Goal: Information Seeking & Learning: Learn about a topic

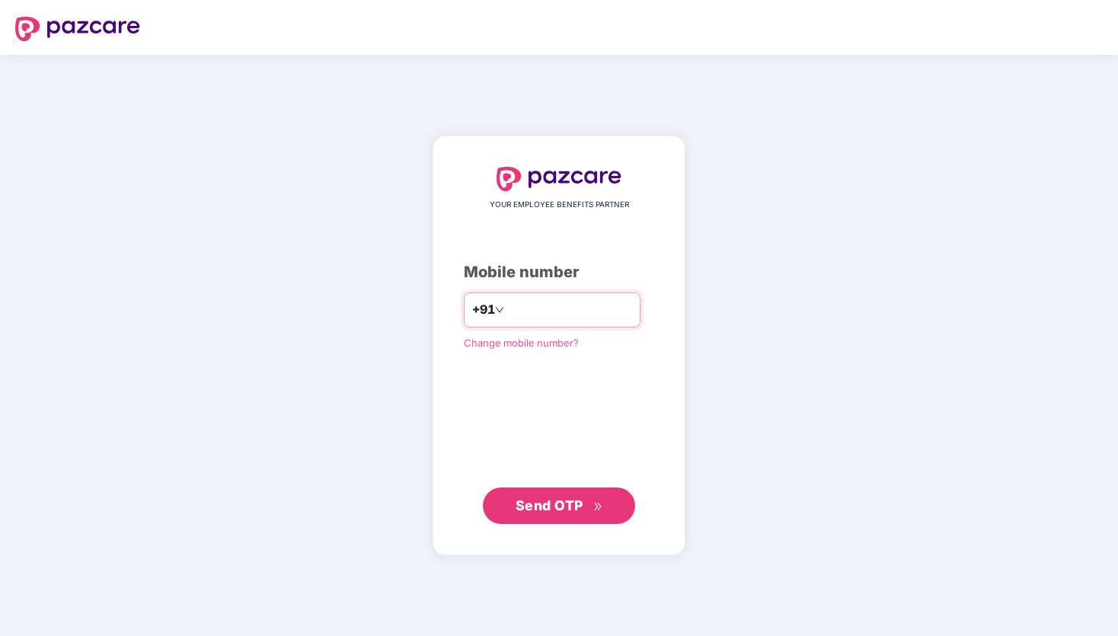
type input "**********"
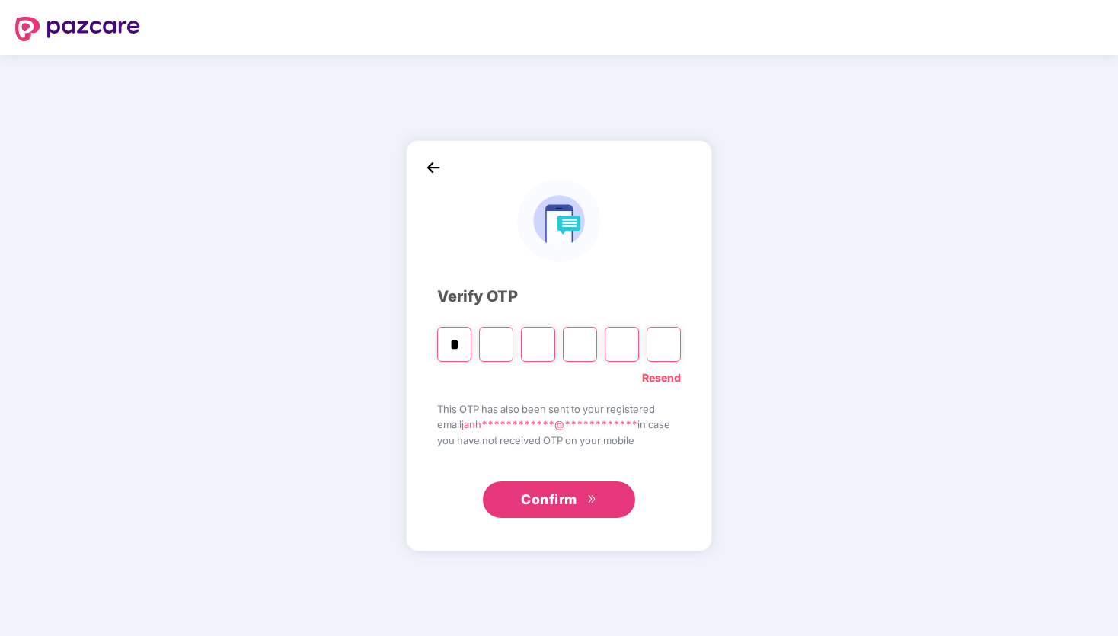
type input "*"
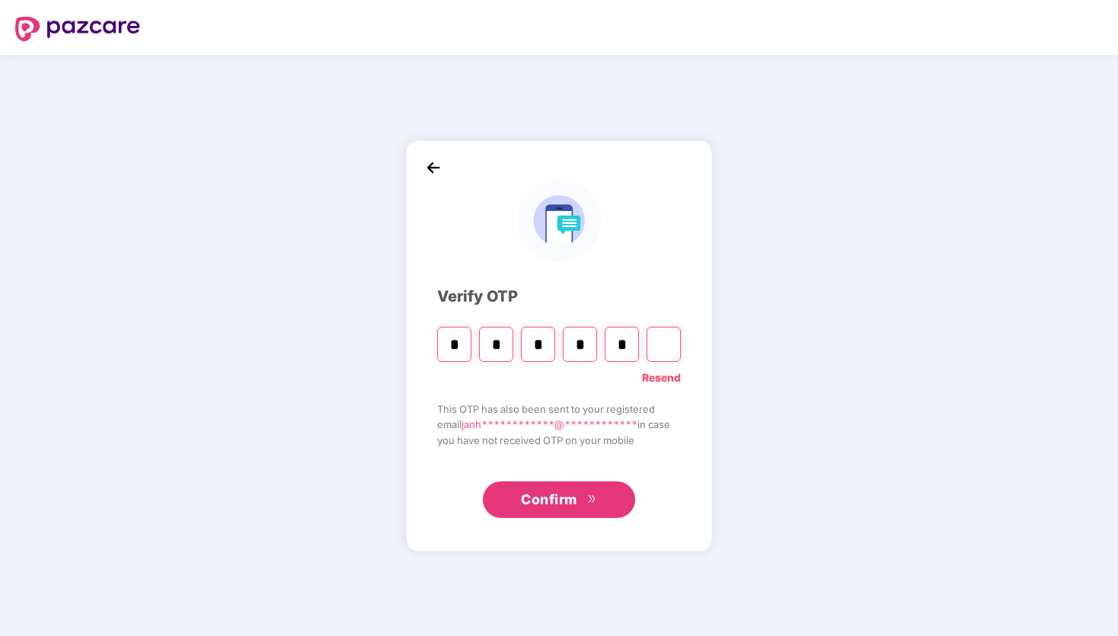
type input "*"
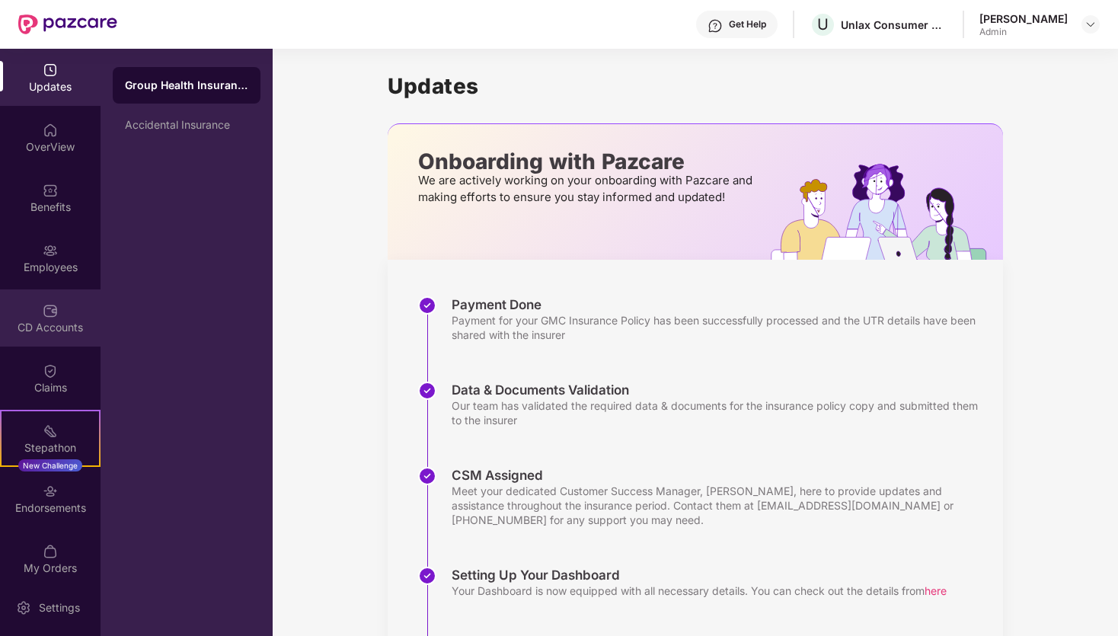
click at [49, 318] on img at bounding box center [50, 310] width 15 height 15
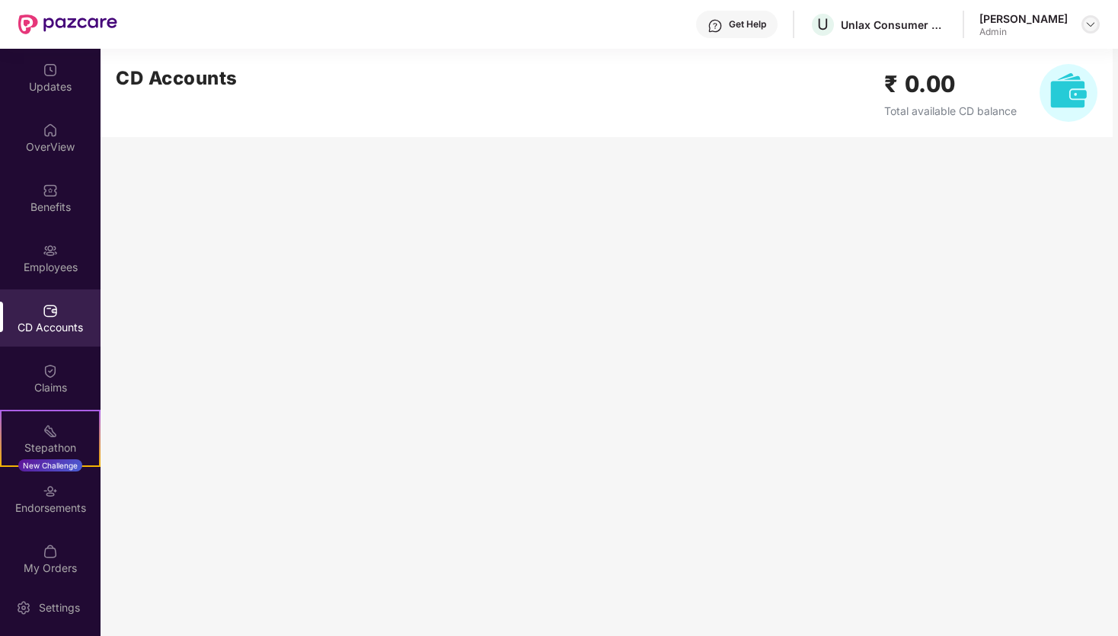
click at [1091, 20] on img at bounding box center [1090, 24] width 12 height 12
click at [1091, 21] on img at bounding box center [1090, 24] width 12 height 12
click at [45, 136] on img at bounding box center [50, 130] width 15 height 15
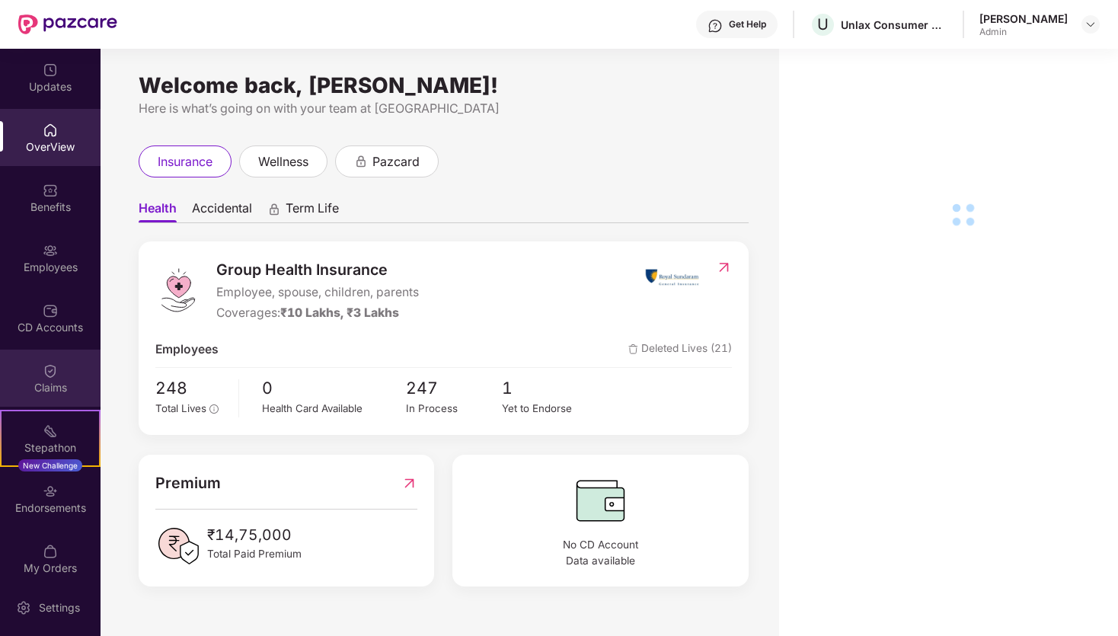
scroll to position [11, 0]
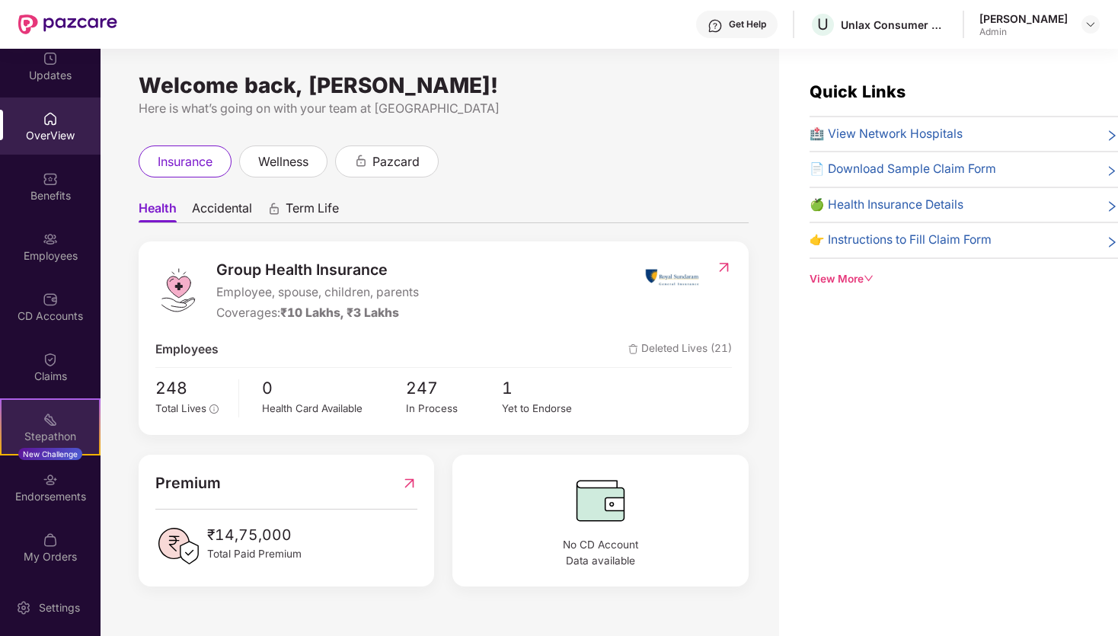
click at [57, 431] on div "Stepathon" at bounding box center [50, 436] width 97 height 15
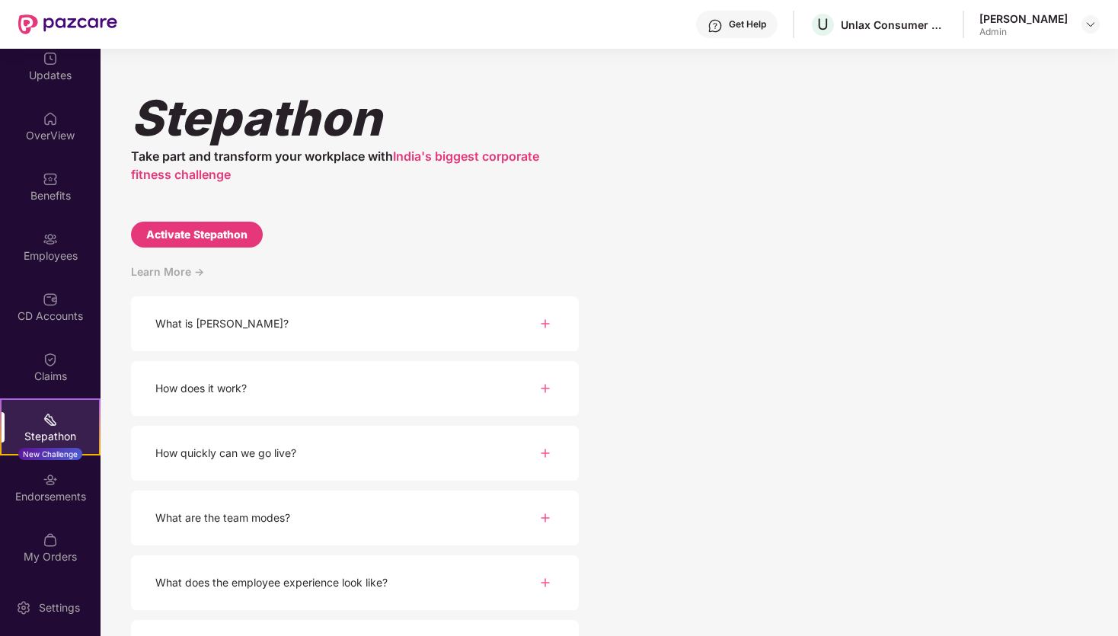
scroll to position [49, 0]
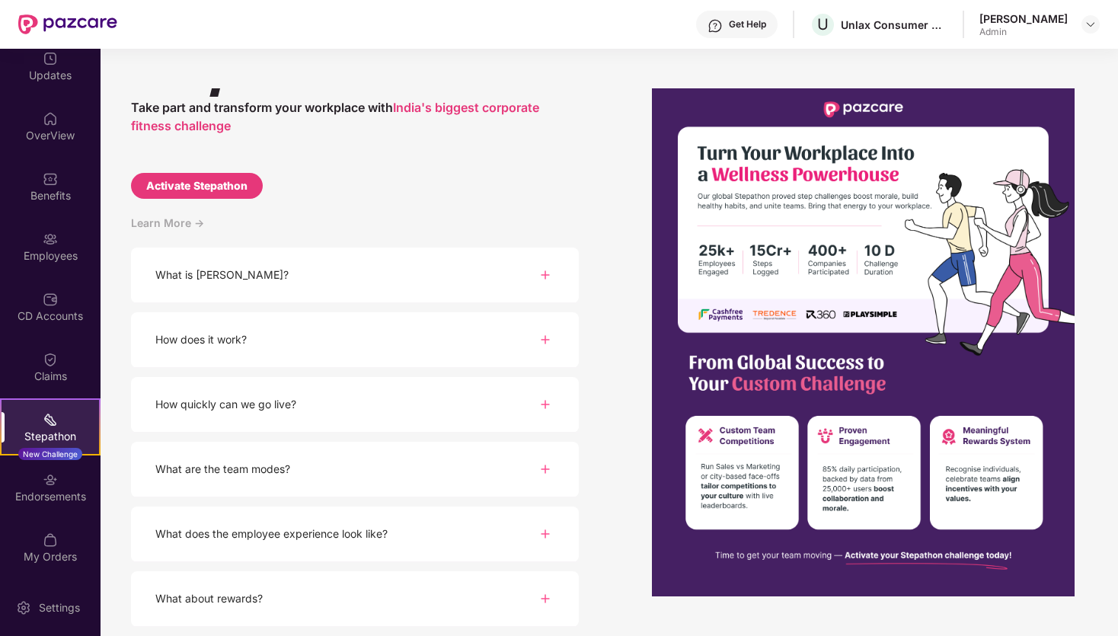
click at [259, 285] on div "What is [PERSON_NAME]?" at bounding box center [355, 275] width 448 height 56
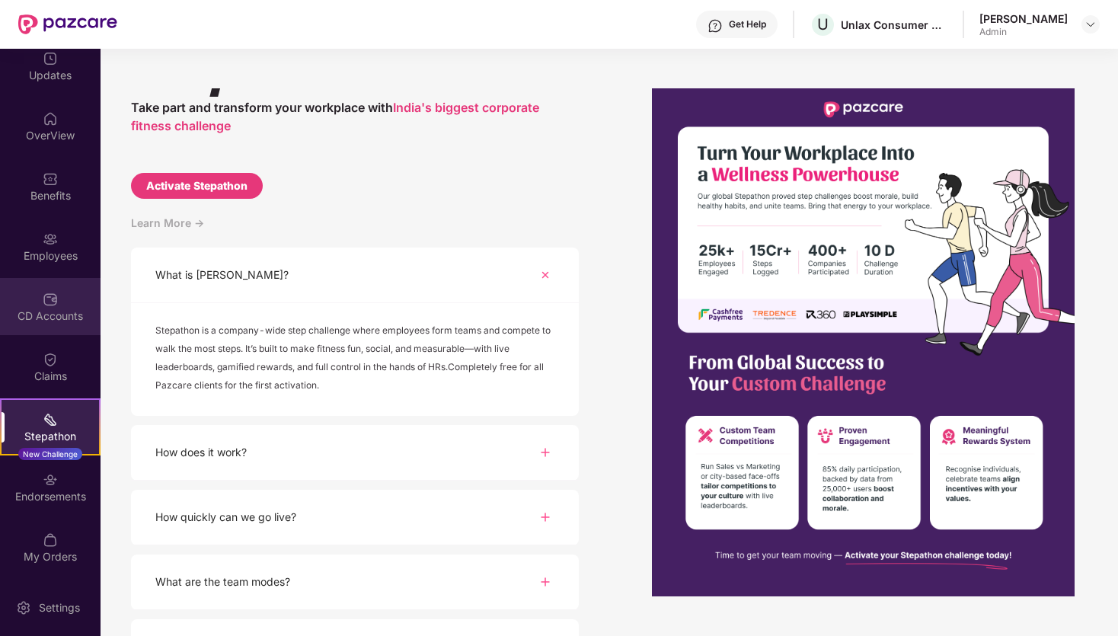
click at [53, 318] on div "CD Accounts" at bounding box center [50, 315] width 101 height 15
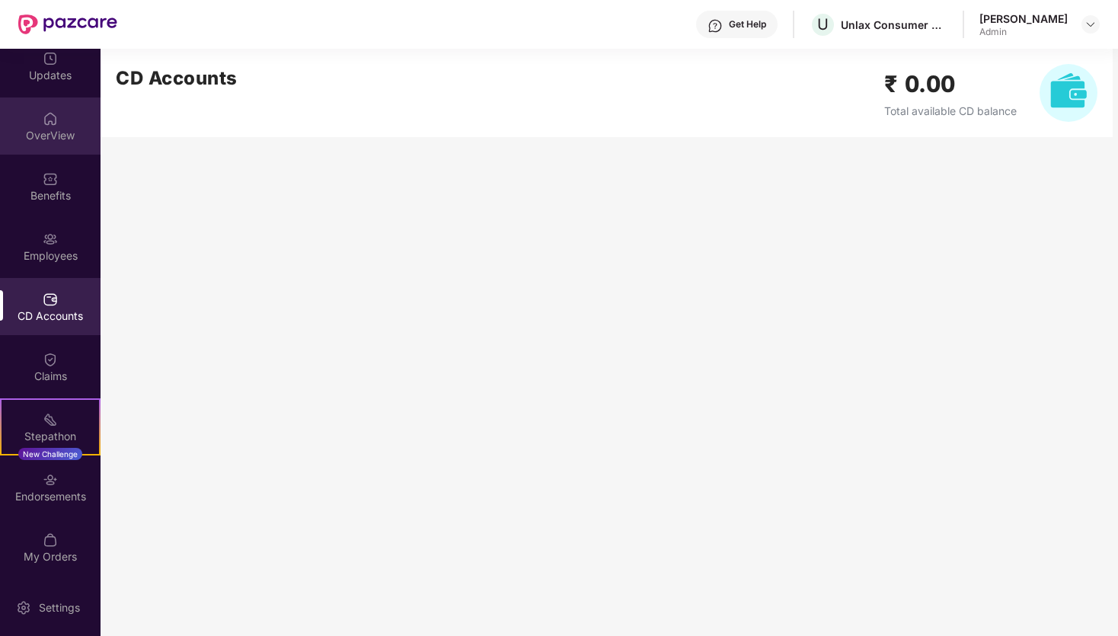
click at [76, 144] on div "OverView" at bounding box center [50, 125] width 101 height 57
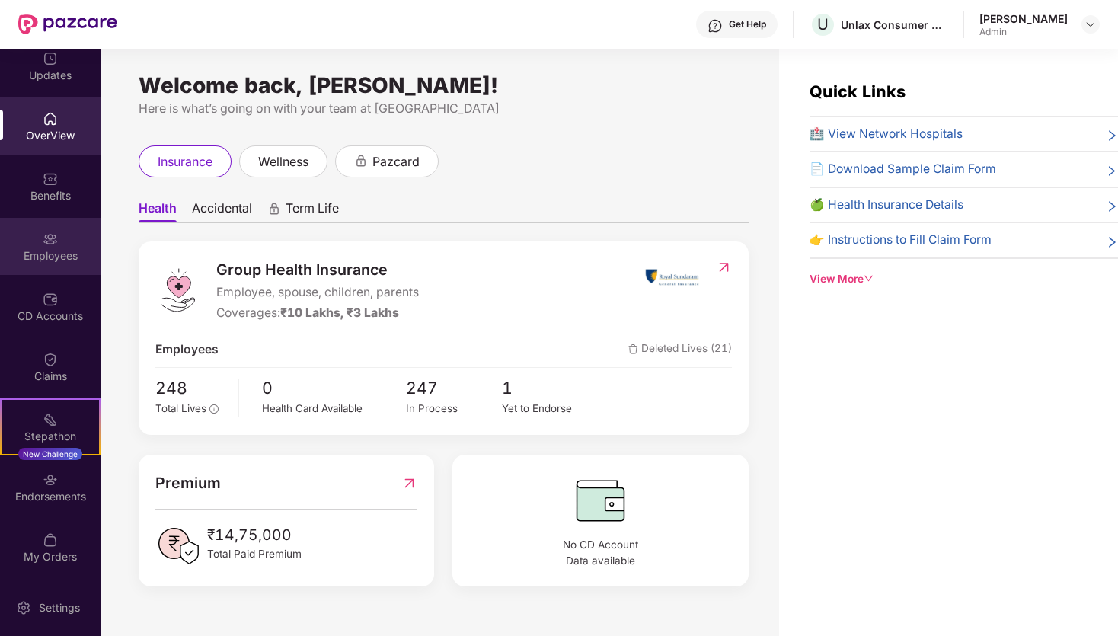
click at [50, 253] on div "Employees" at bounding box center [50, 255] width 101 height 15
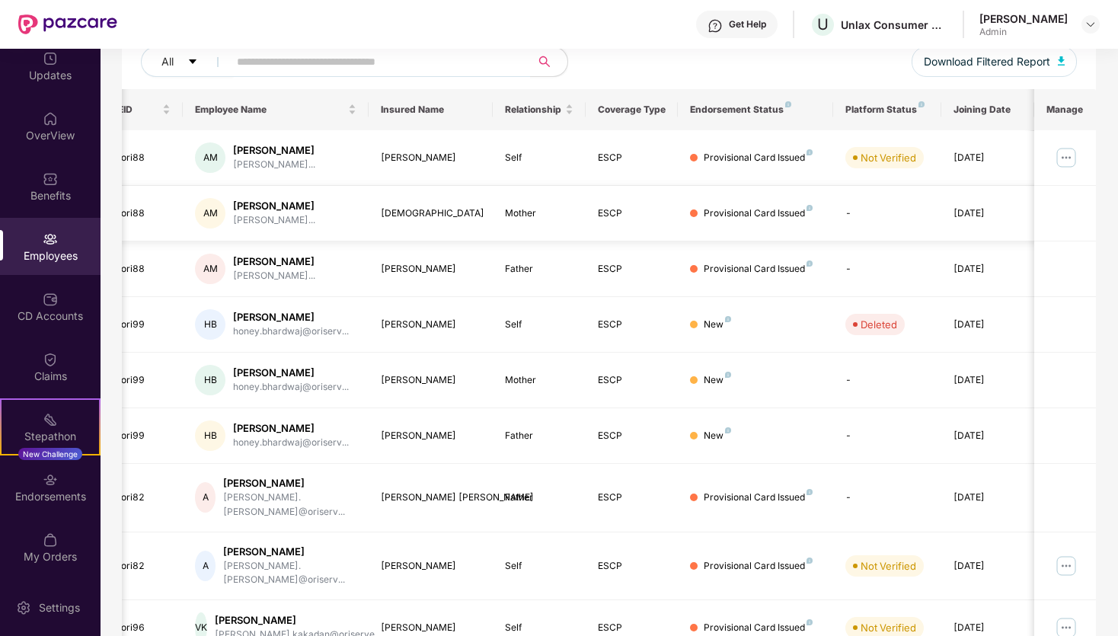
scroll to position [197, 0]
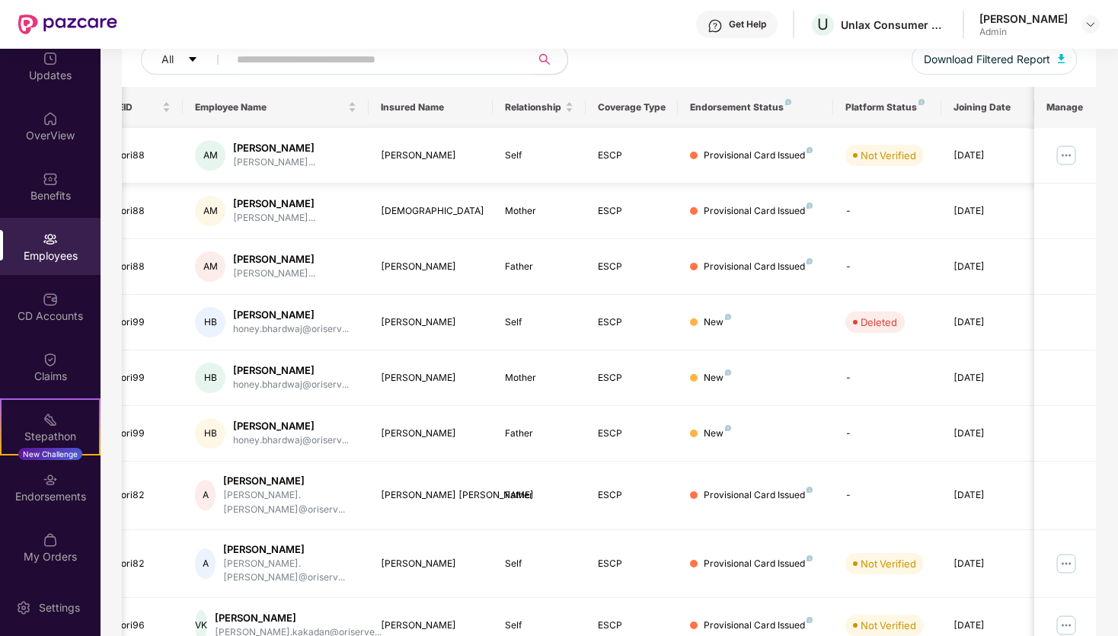
click at [1064, 159] on img at bounding box center [1066, 155] width 24 height 24
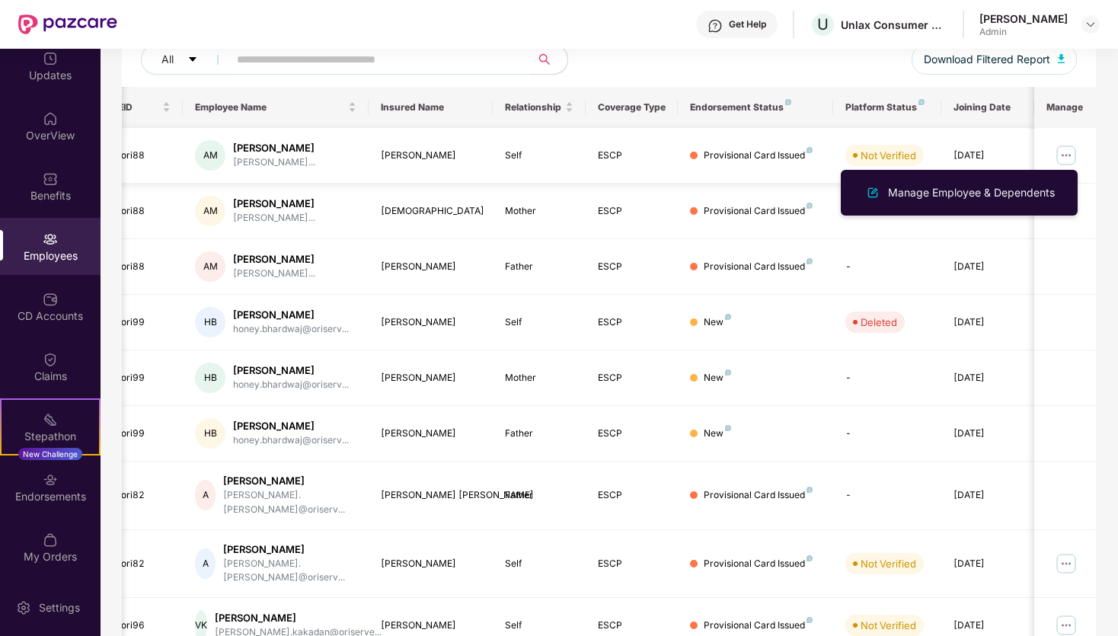
click at [1064, 159] on img at bounding box center [1066, 155] width 24 height 24
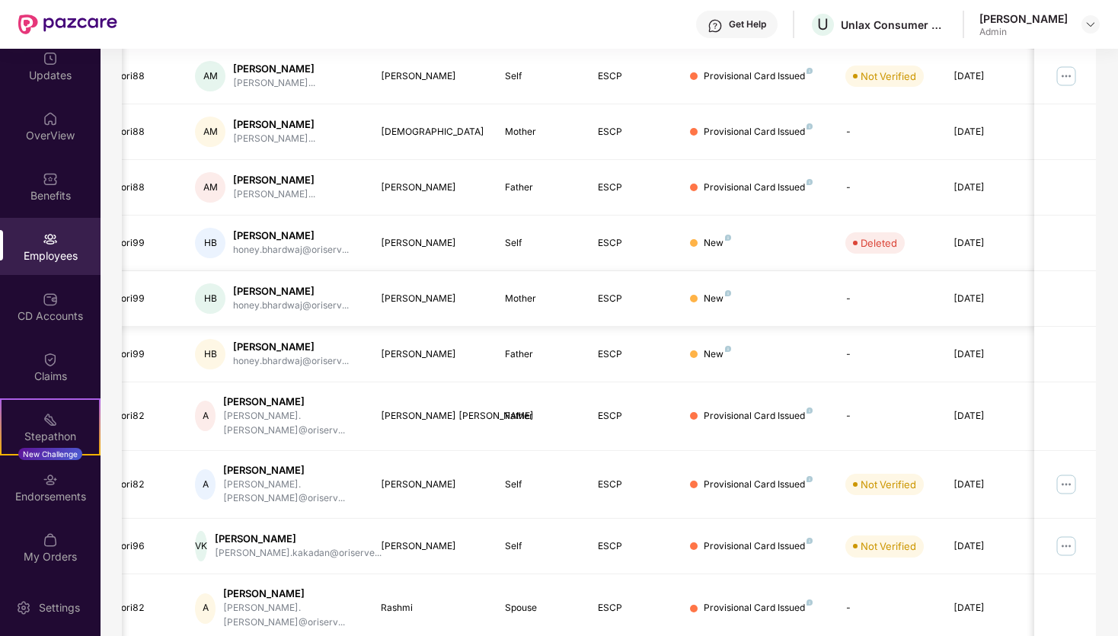
scroll to position [300, 0]
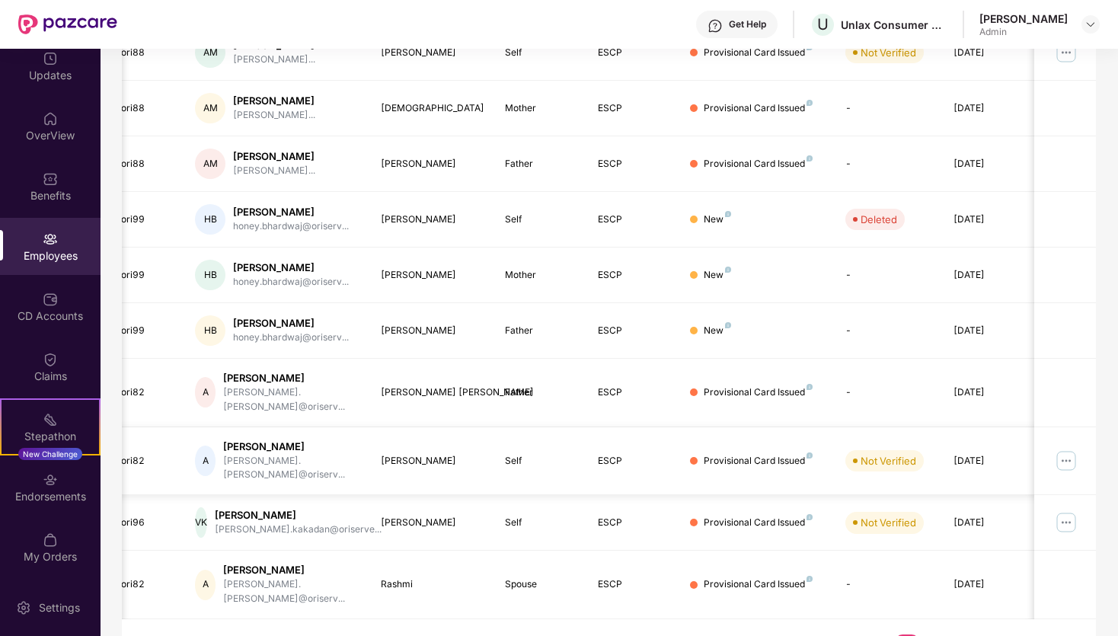
click at [1067, 448] on img at bounding box center [1066, 460] width 24 height 24
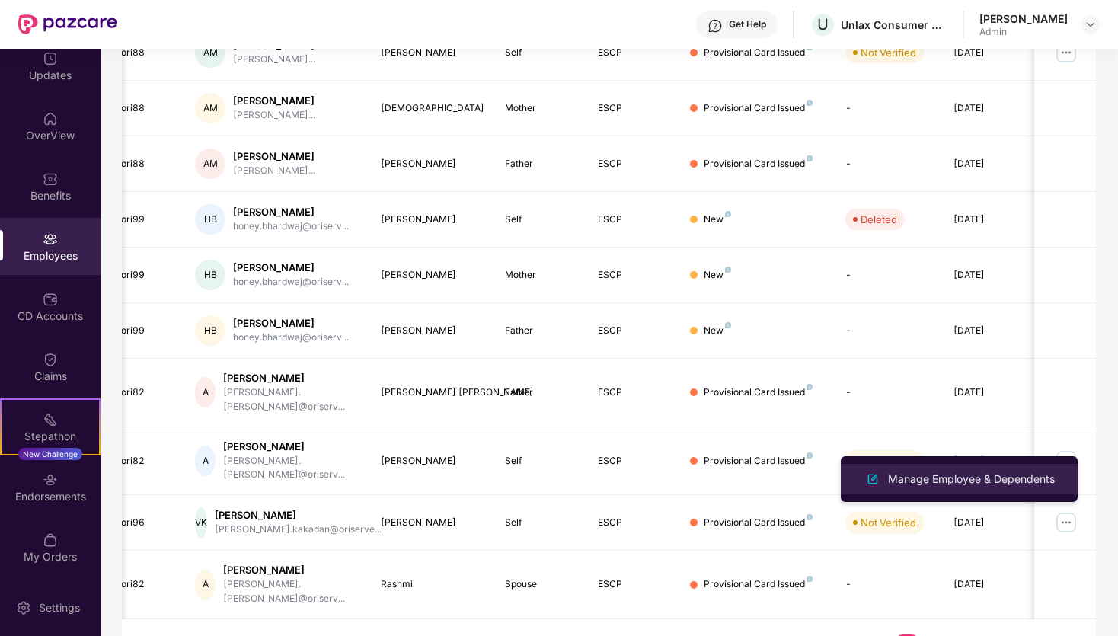
click at [963, 473] on div "Manage Employee & Dependents" at bounding box center [971, 479] width 173 height 17
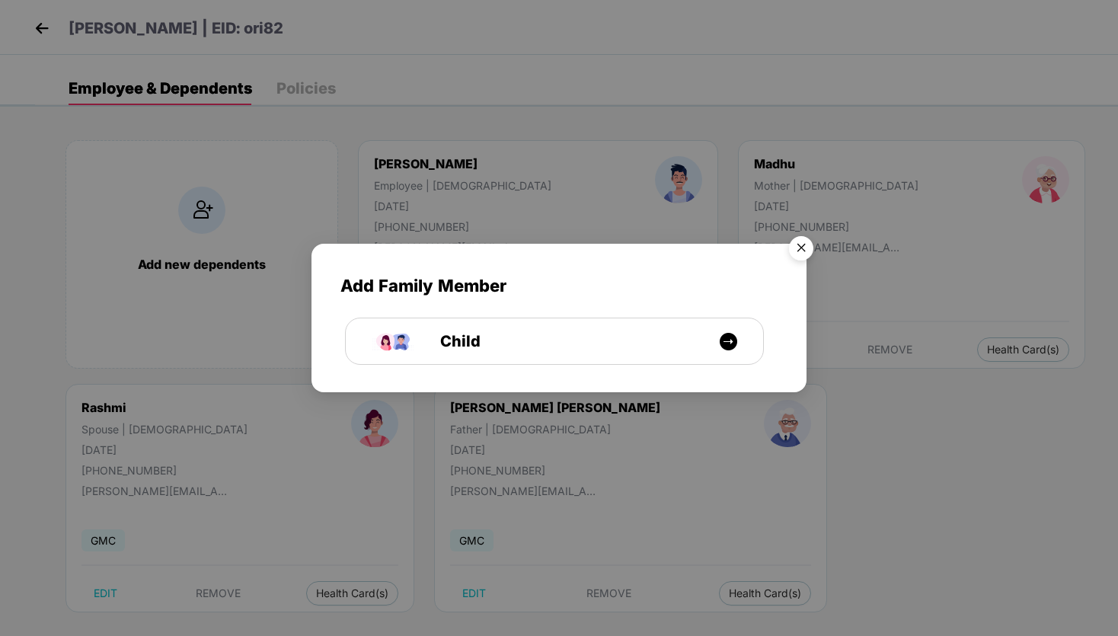
click at [796, 249] on img "Close" at bounding box center [801, 250] width 43 height 43
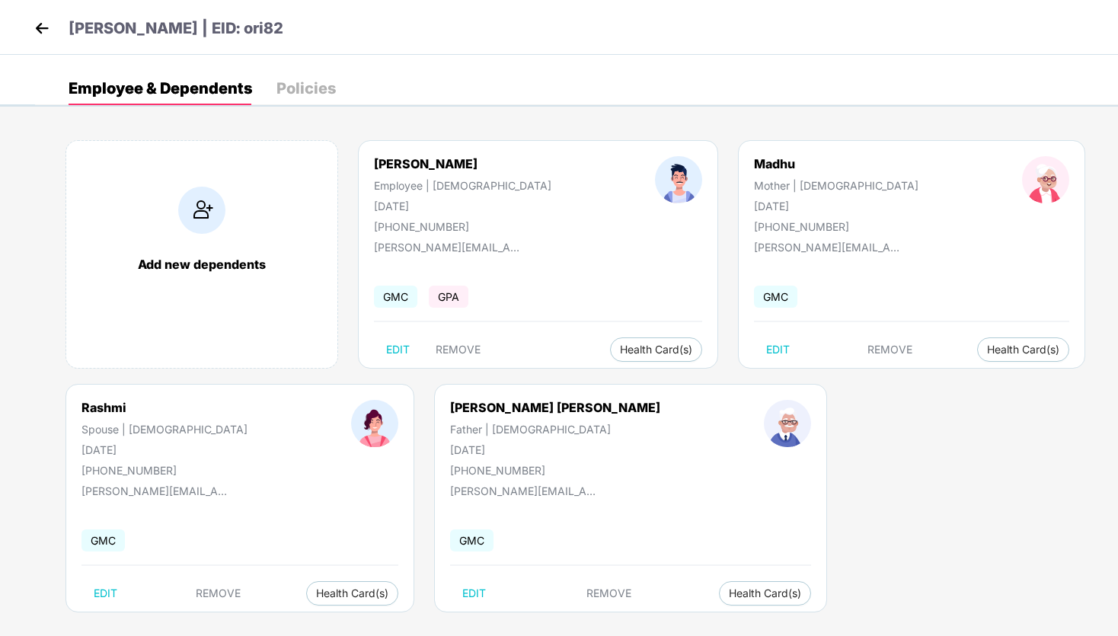
click at [38, 34] on img at bounding box center [41, 28] width 23 height 23
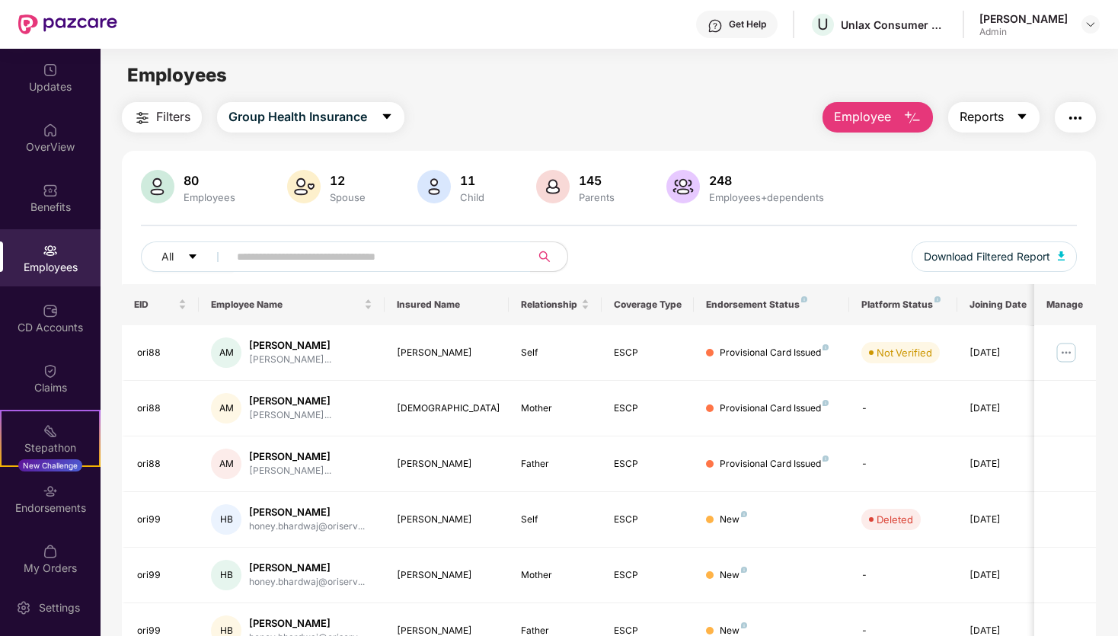
click at [989, 123] on span "Reports" at bounding box center [981, 116] width 44 height 19
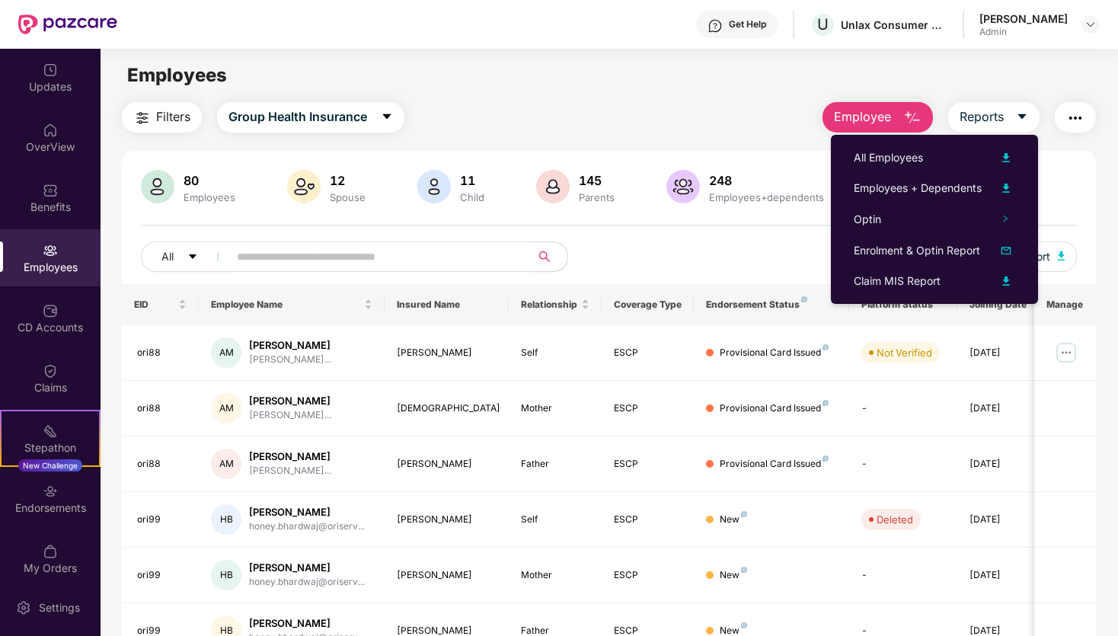
click at [924, 88] on div "Employees" at bounding box center [609, 75] width 1017 height 29
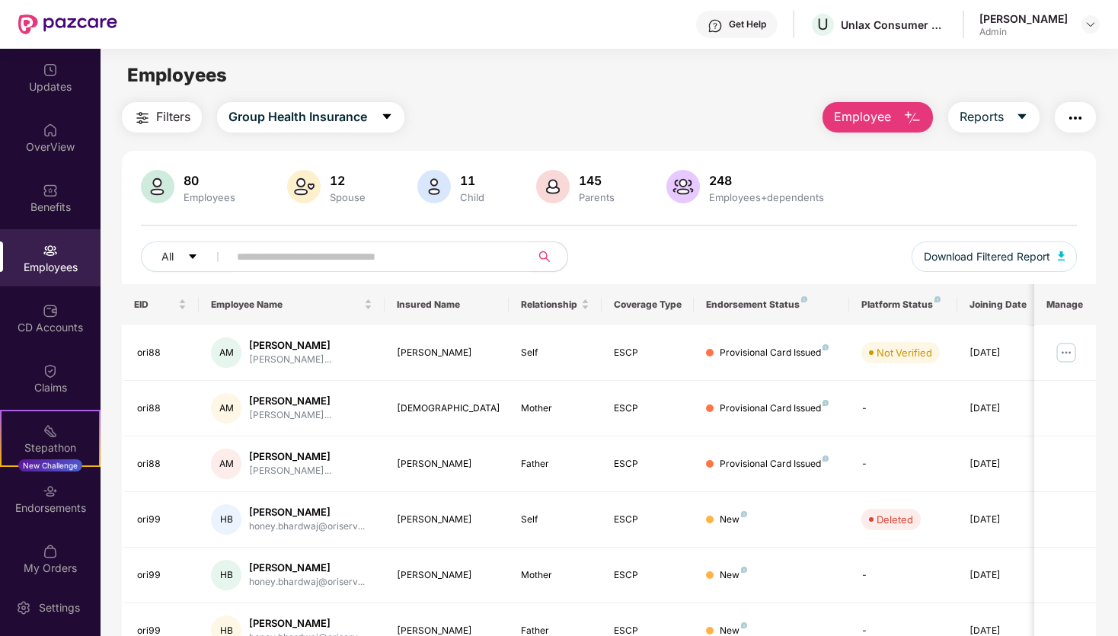
click at [155, 125] on button "Filters" at bounding box center [162, 117] width 80 height 30
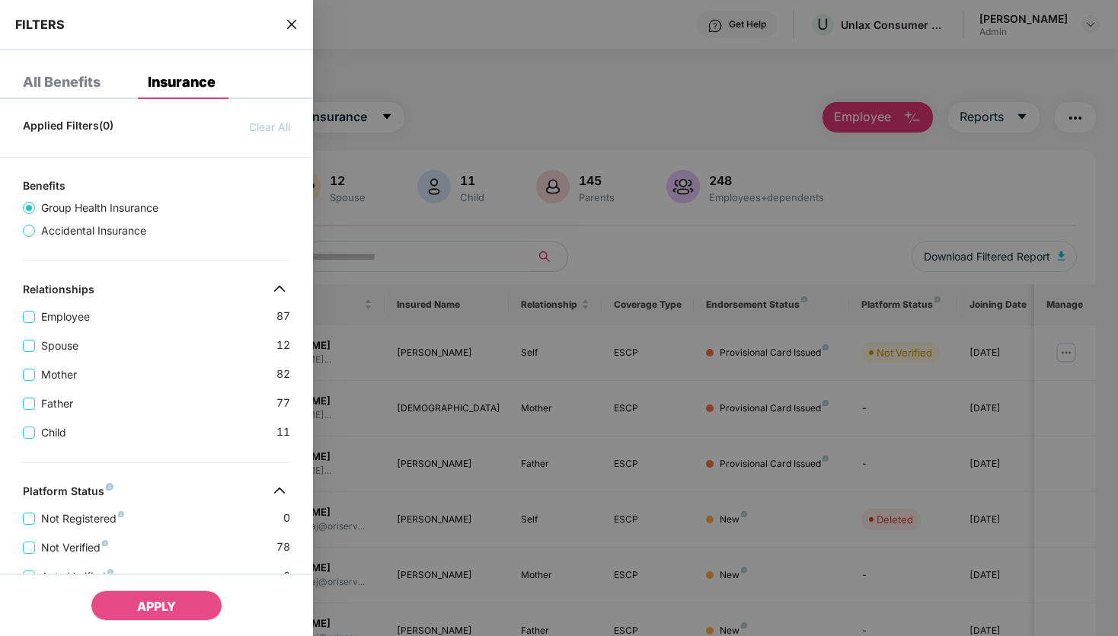
click at [423, 74] on div at bounding box center [559, 318] width 1118 height 636
click at [290, 28] on icon "close" at bounding box center [292, 24] width 12 height 12
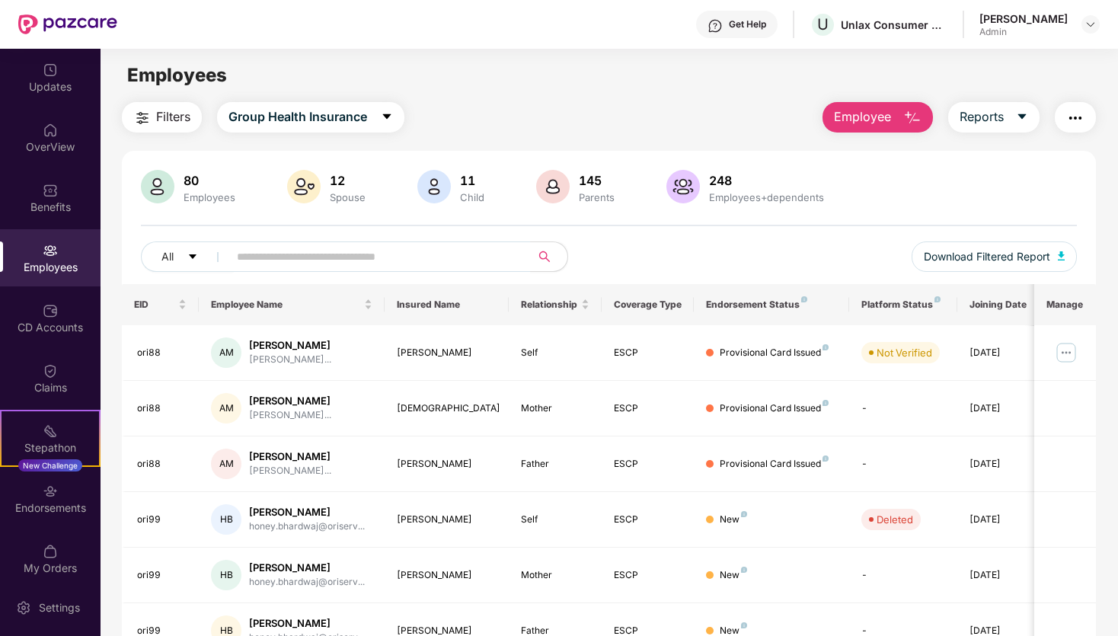
click at [1071, 126] on img "button" at bounding box center [1075, 118] width 18 height 18
click at [707, 102] on div "Filters Group Health Insurance Employee Reports" at bounding box center [609, 117] width 974 height 30
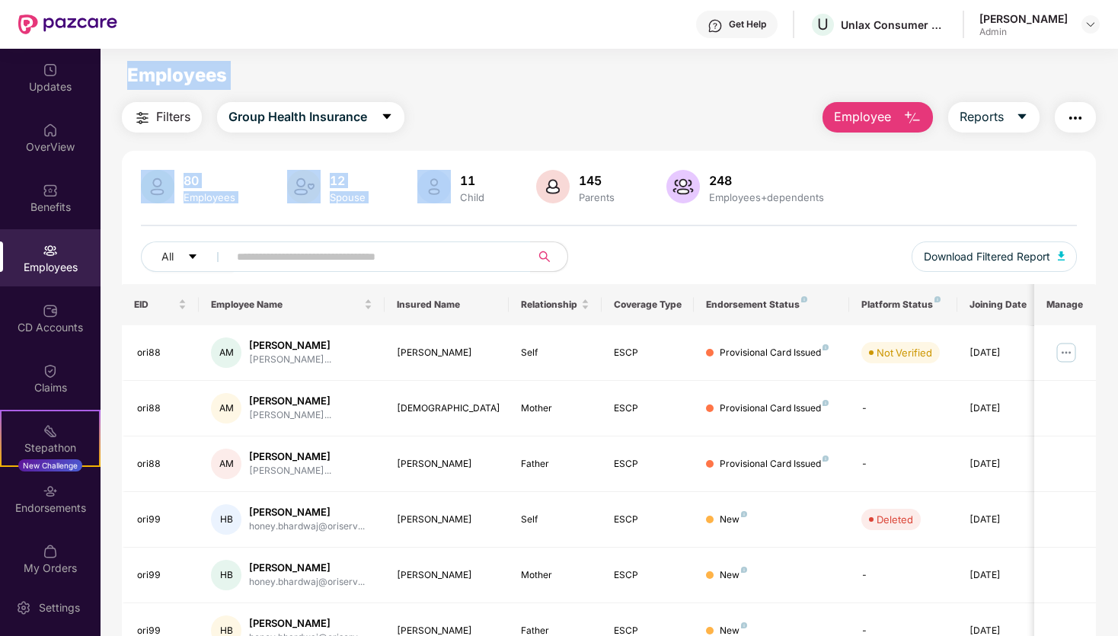
drag, startPoint x: 126, startPoint y: 68, endPoint x: 424, endPoint y: 187, distance: 321.5
click at [421, 184] on main "Employees Filters Group Health Insurance Employee Reports 80 Employees 12 Spous…" at bounding box center [609, 367] width 1017 height 636
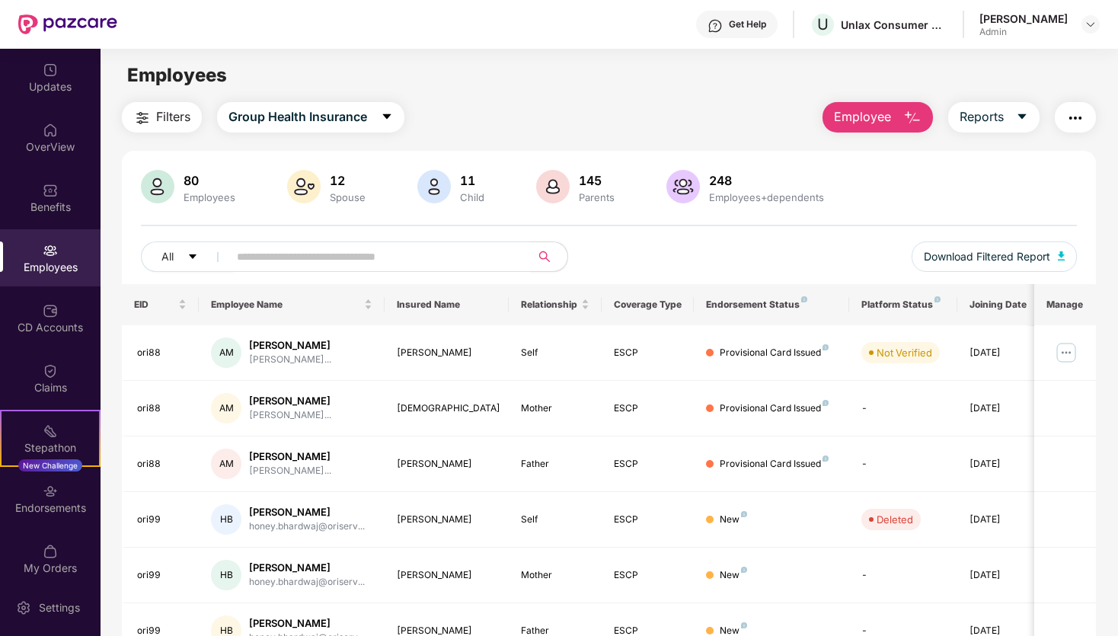
click at [415, 87] on div "Employees" at bounding box center [609, 75] width 1017 height 29
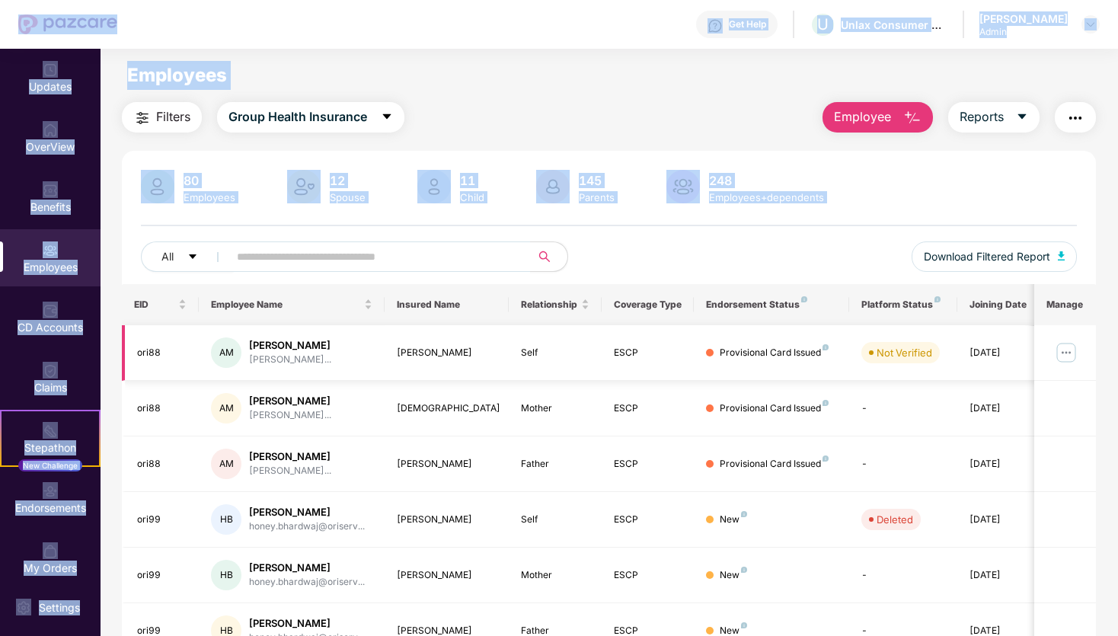
drag, startPoint x: 0, startPoint y: 14, endPoint x: 623, endPoint y: 337, distance: 701.2
click at [623, 337] on div "Get Help U Unlax Consumer Solutions Private Limited [PERSON_NAME] Admin Updates…" at bounding box center [559, 318] width 1118 height 636
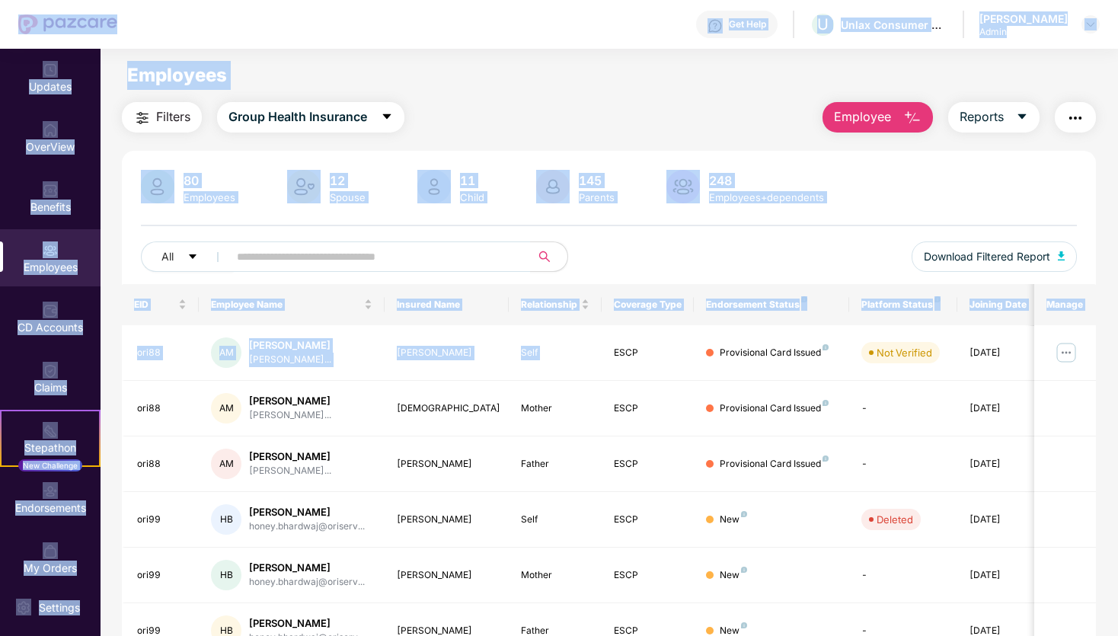
click at [560, 129] on div "Filters Group Health Insurance Employee Reports" at bounding box center [609, 117] width 974 height 30
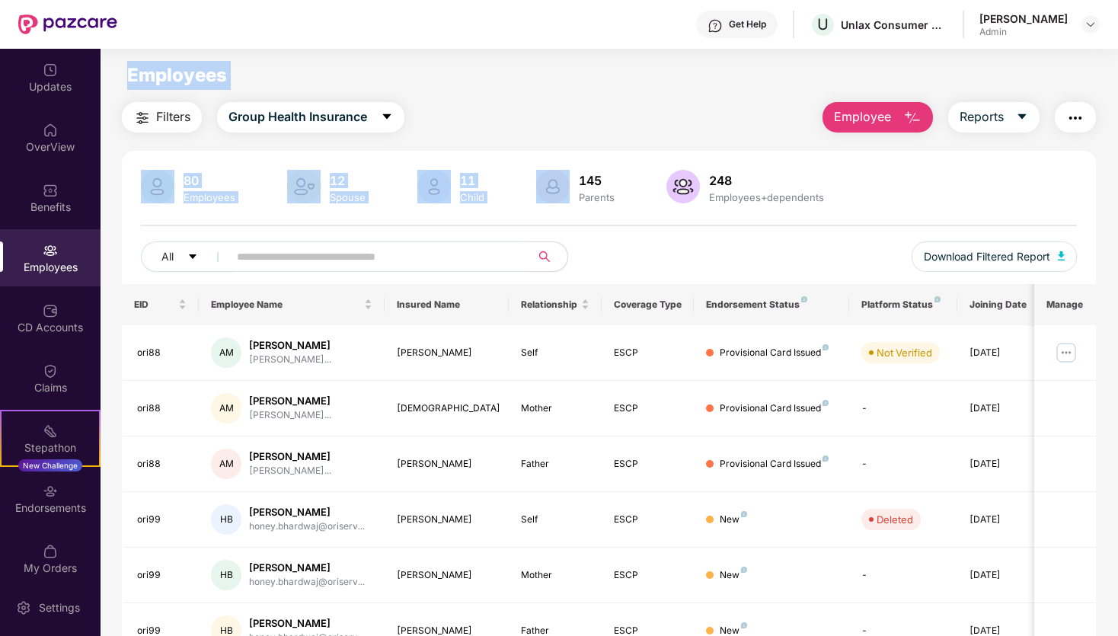
drag, startPoint x: 120, startPoint y: 59, endPoint x: 744, endPoint y: 263, distance: 656.2
click at [742, 263] on main "Employees Filters Group Health Insurance Employee Reports 80 Employees 12 Spous…" at bounding box center [609, 367] width 1017 height 636
click at [590, 53] on main "Employees Filters Group Health Insurance Employee Reports 80 Employees 12 Spous…" at bounding box center [609, 367] width 1017 height 636
drag, startPoint x: 108, startPoint y: 56, endPoint x: 512, endPoint y: 273, distance: 458.9
click at [512, 273] on main "Employees Filters Group Health Insurance Employee Reports 80 Employees 12 Spous…" at bounding box center [609, 367] width 1017 height 636
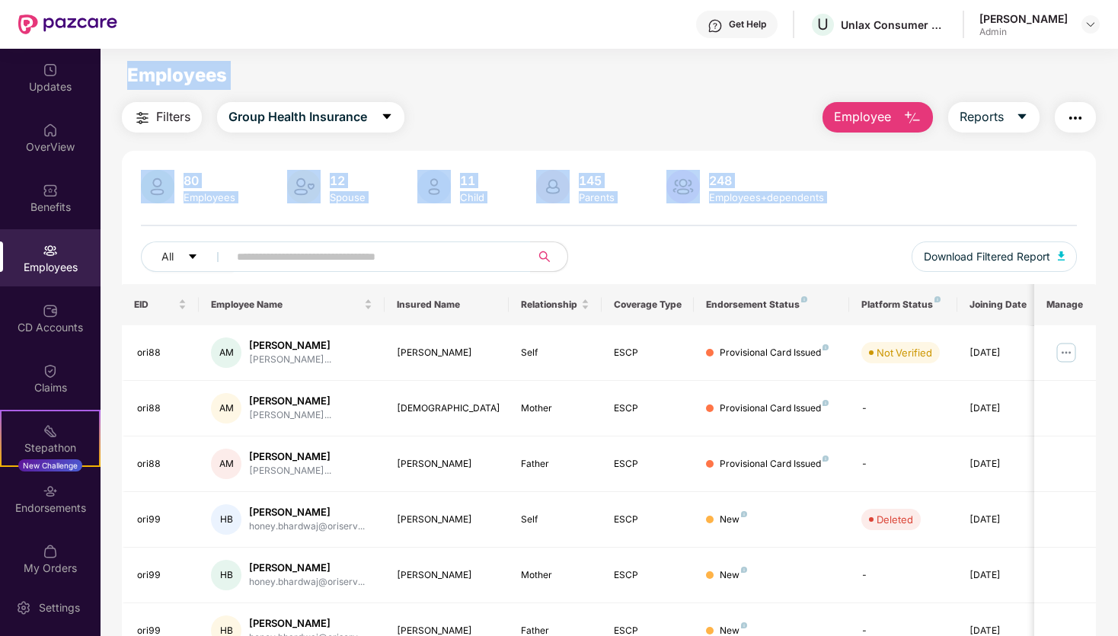
click at [437, 86] on div "Employees" at bounding box center [609, 75] width 1017 height 29
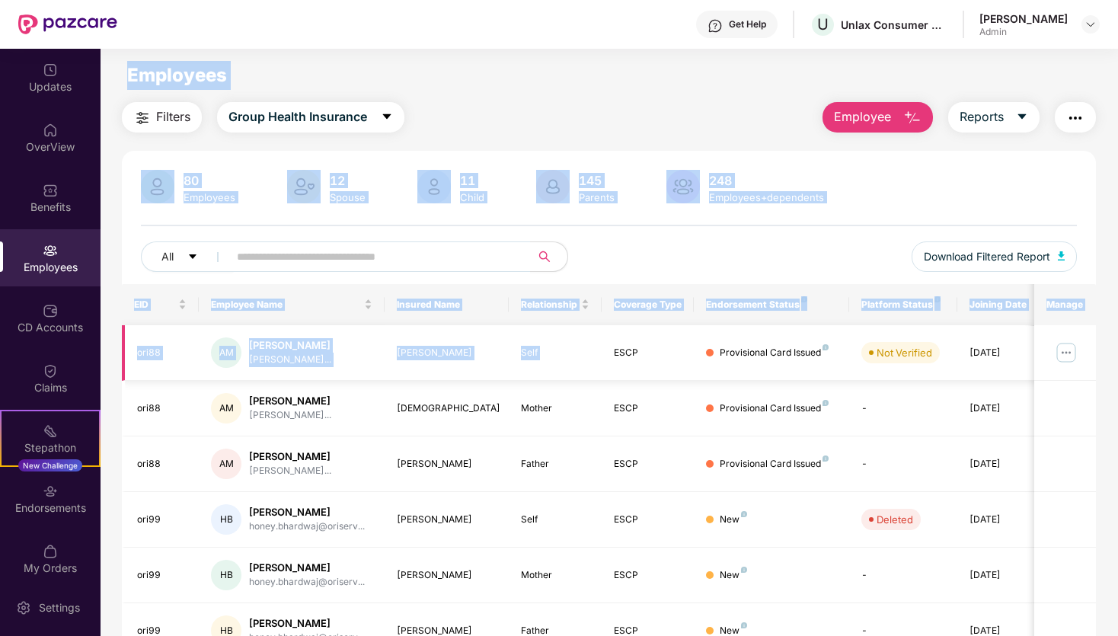
drag, startPoint x: 131, startPoint y: 71, endPoint x: 656, endPoint y: 336, distance: 587.7
click at [656, 334] on main "Employees Filters Group Health Insurance Employee Reports 80 Employees 12 Spous…" at bounding box center [609, 367] width 1017 height 636
click at [535, 105] on div "Filters Group Health Insurance Employee Reports" at bounding box center [609, 117] width 974 height 30
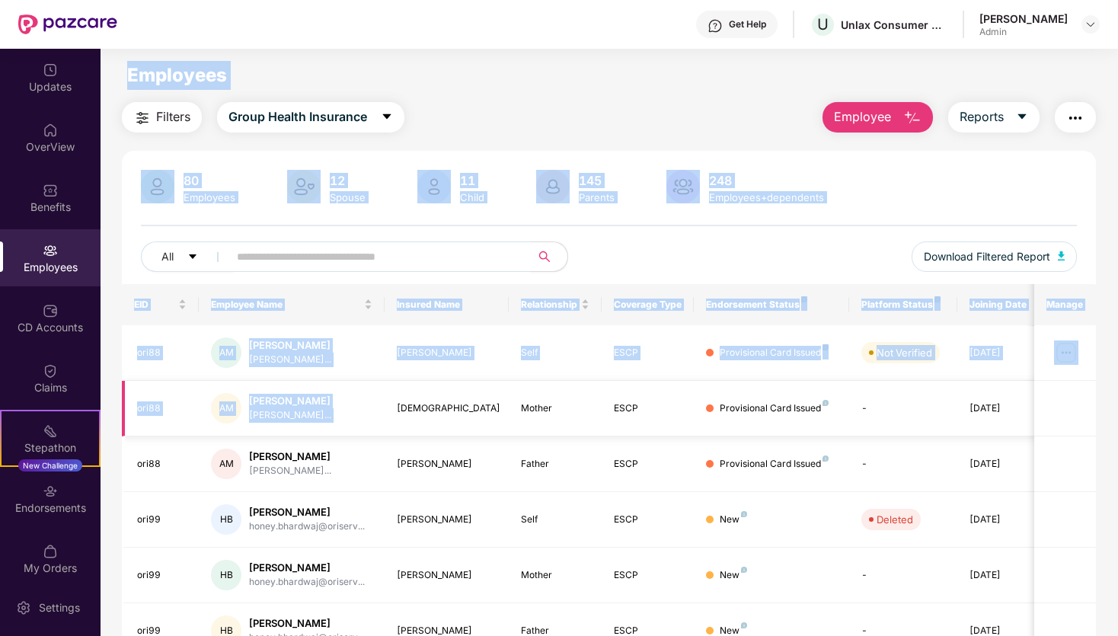
drag, startPoint x: 125, startPoint y: 65, endPoint x: 467, endPoint y: 410, distance: 485.7
click at [466, 408] on main "Employees Filters Group Health Insurance Employee Reports 80 Employees 12 Spous…" at bounding box center [609, 367] width 1017 height 636
click at [474, 97] on main "Employees Filters Group Health Insurance Employee Reports 80 Employees 12 Spous…" at bounding box center [609, 367] width 1017 height 636
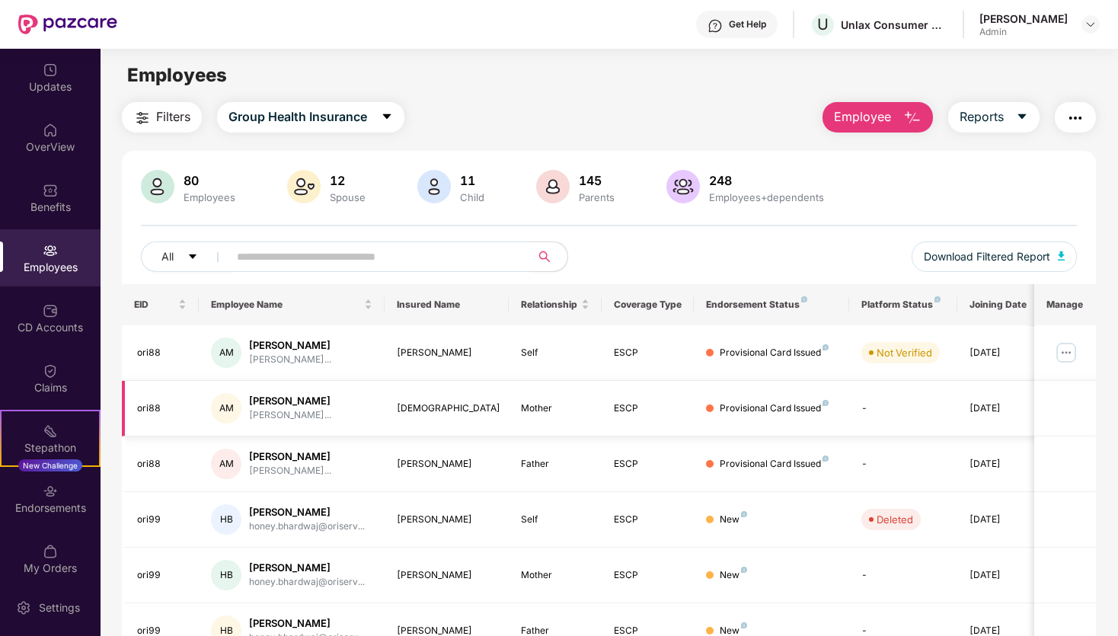
drag, startPoint x: 118, startPoint y: 77, endPoint x: 356, endPoint y: 396, distance: 398.2
click at [345, 377] on main "Employees Filters Group Health Insurance Employee Reports 80 Employees 12 Spous…" at bounding box center [609, 367] width 1017 height 636
click at [439, 89] on main "Employees Filters Group Health Insurance Employee Reports 80 Employees 12 Spous…" at bounding box center [609, 367] width 1017 height 636
click at [320, 112] on span "Group Health Insurance" at bounding box center [297, 116] width 139 height 19
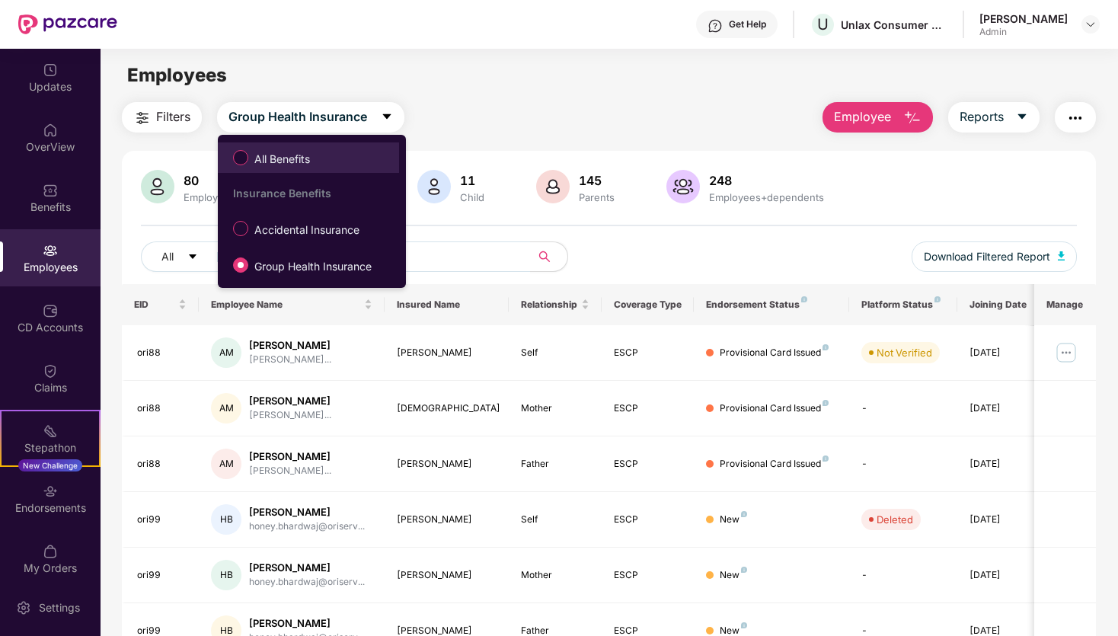
click at [260, 157] on span "All Benefits" at bounding box center [282, 159] width 68 height 17
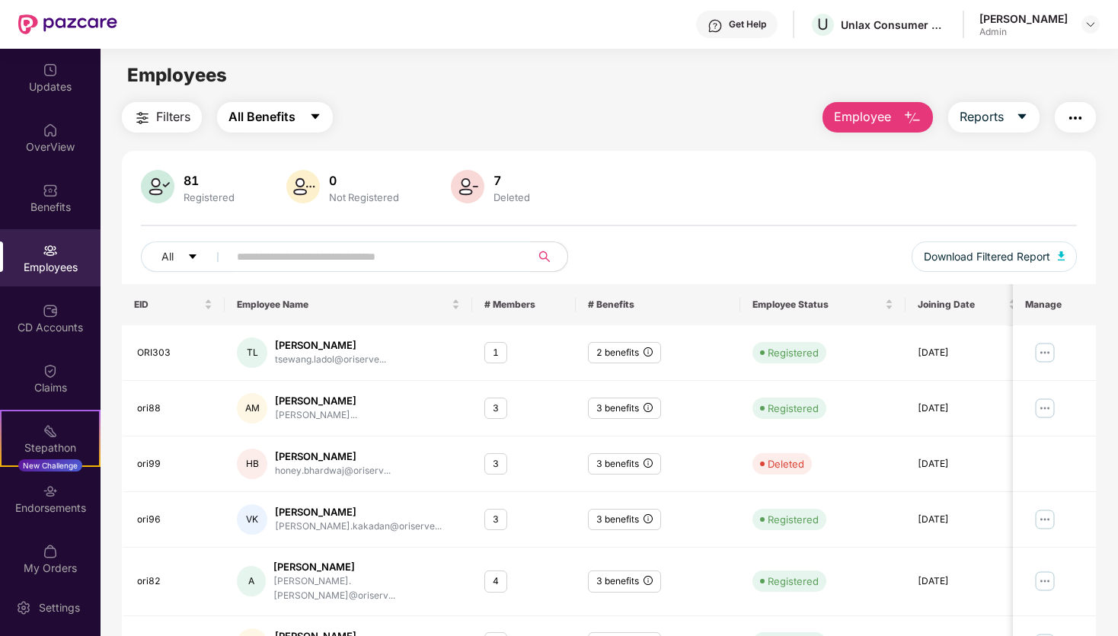
click at [273, 119] on span "All Benefits" at bounding box center [261, 116] width 67 height 19
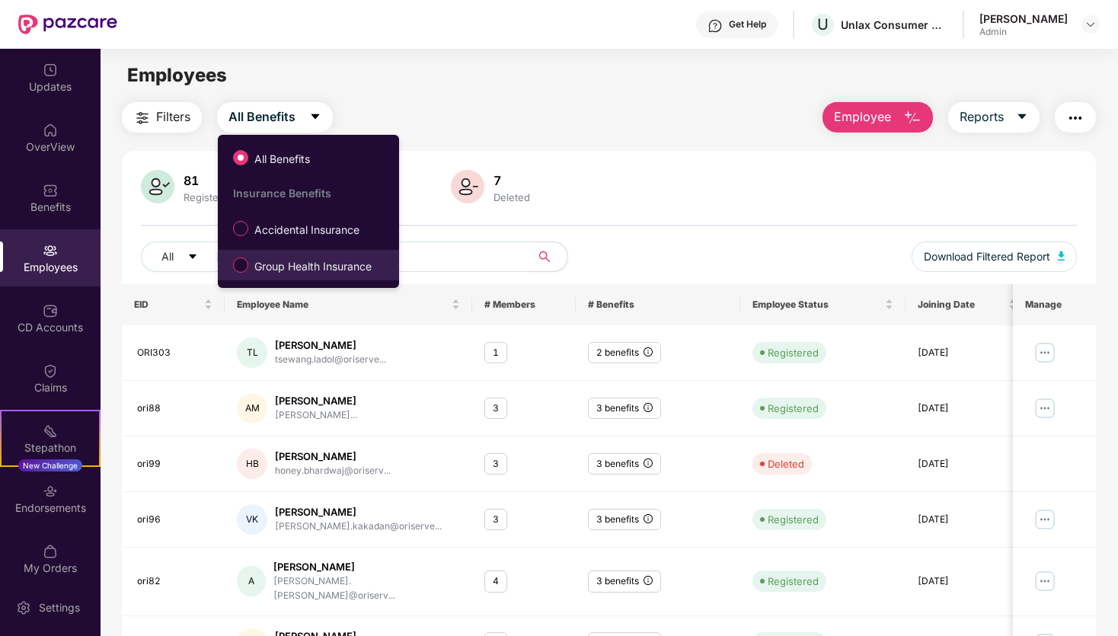
click at [287, 267] on span "Group Health Insurance" at bounding box center [312, 266] width 129 height 17
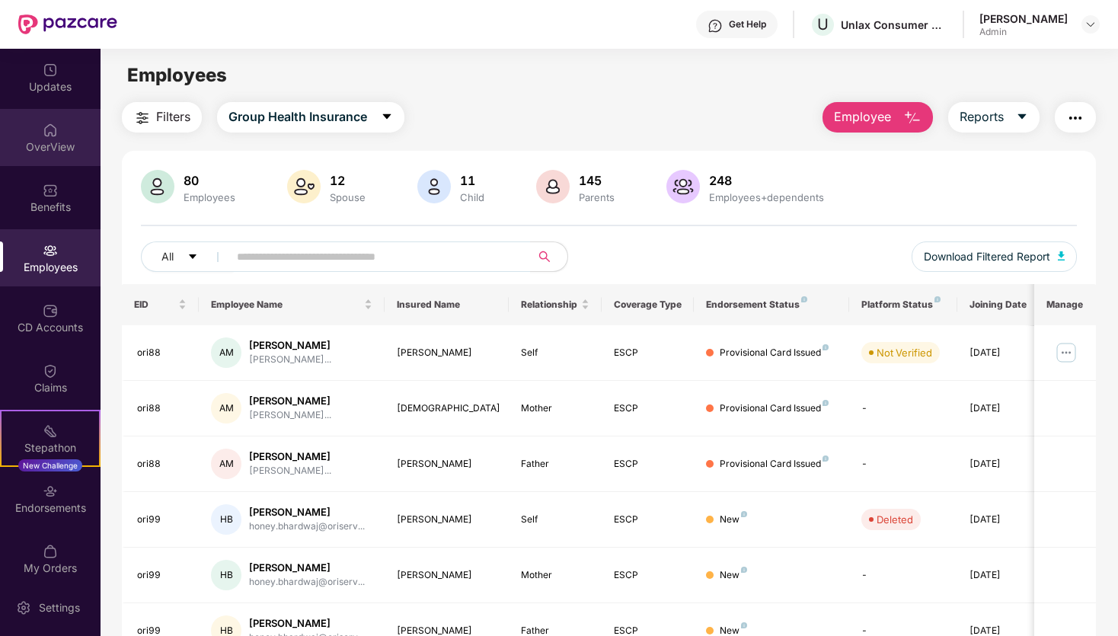
click at [52, 133] on img at bounding box center [50, 130] width 15 height 15
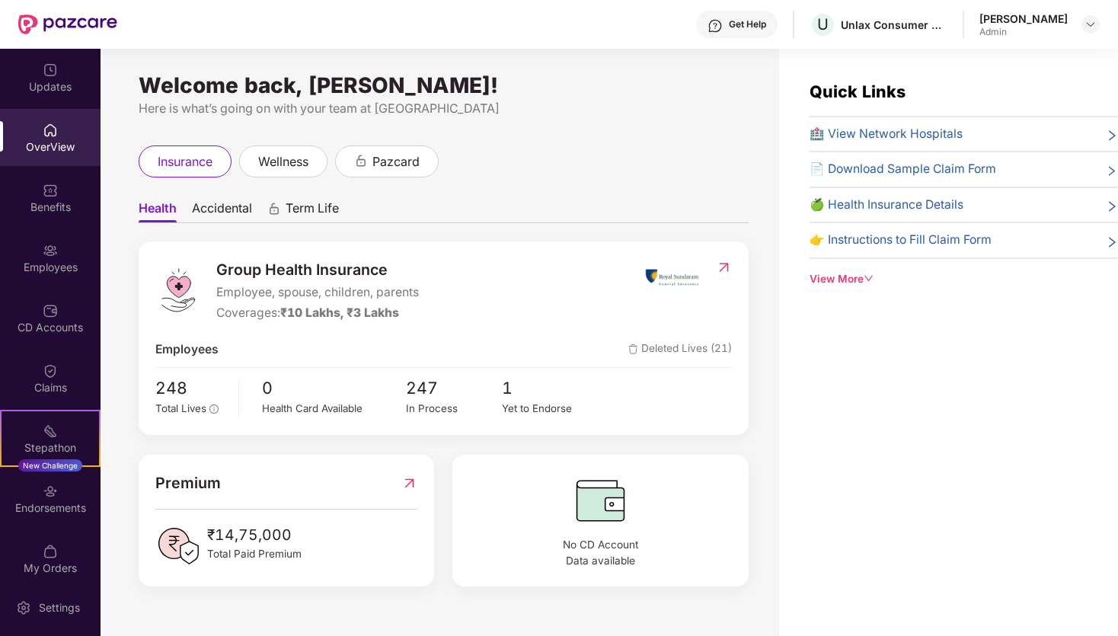
click at [54, 200] on div "Benefits" at bounding box center [50, 206] width 101 height 15
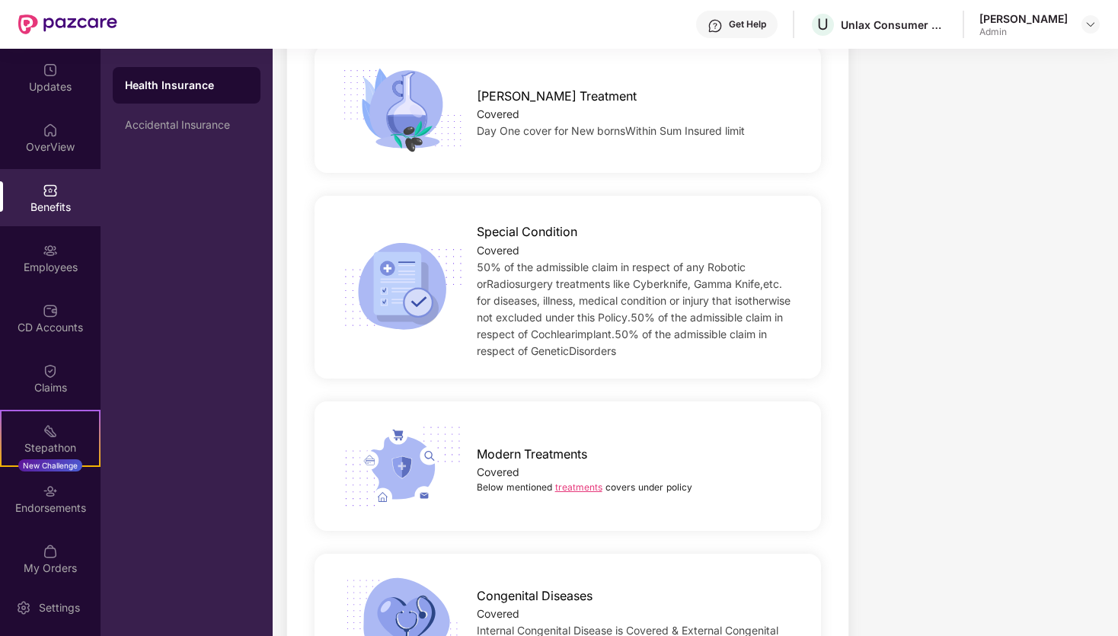
scroll to position [2169, 0]
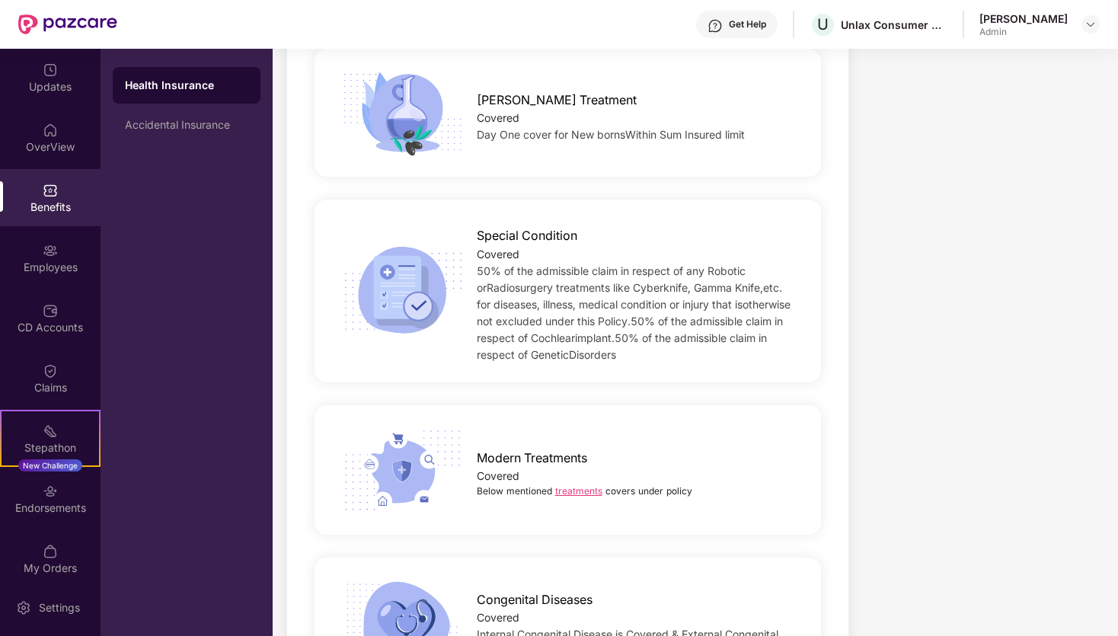
click at [576, 485] on link "treatments" at bounding box center [578, 490] width 47 height 11
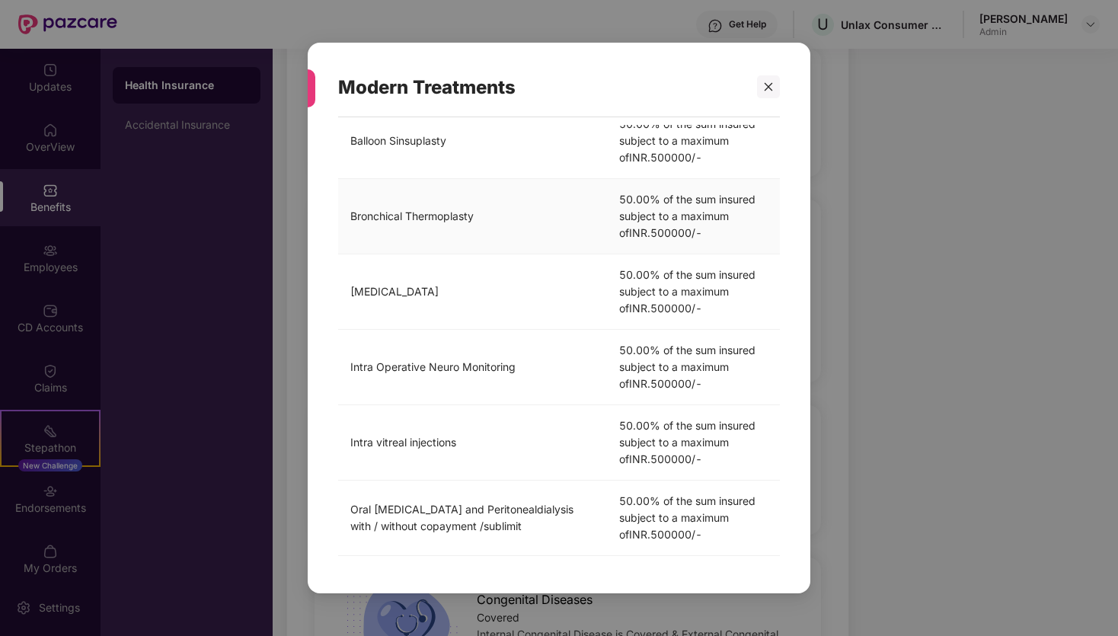
scroll to position [459, 0]
click at [773, 91] on icon "close" at bounding box center [768, 86] width 11 height 11
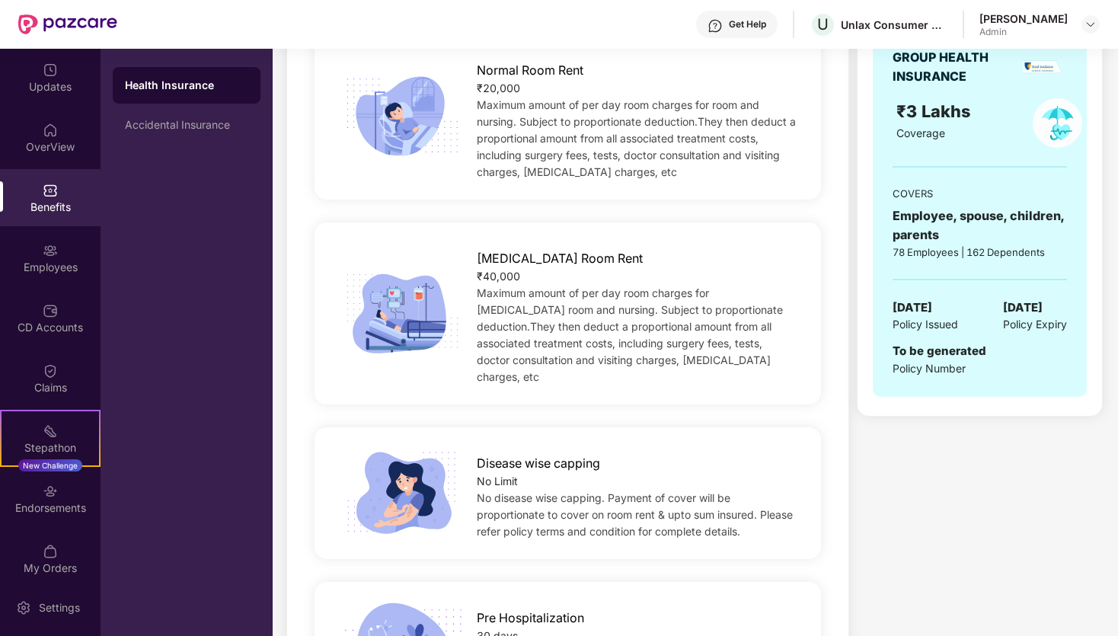
scroll to position [0, 0]
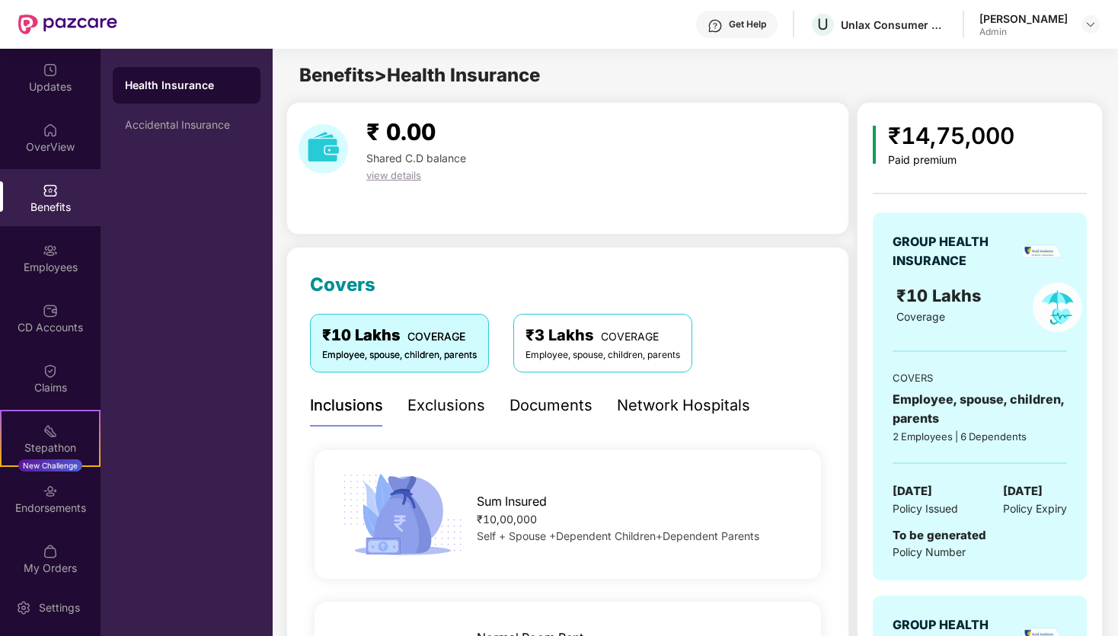
click at [412, 176] on span "view details" at bounding box center [393, 175] width 55 height 12
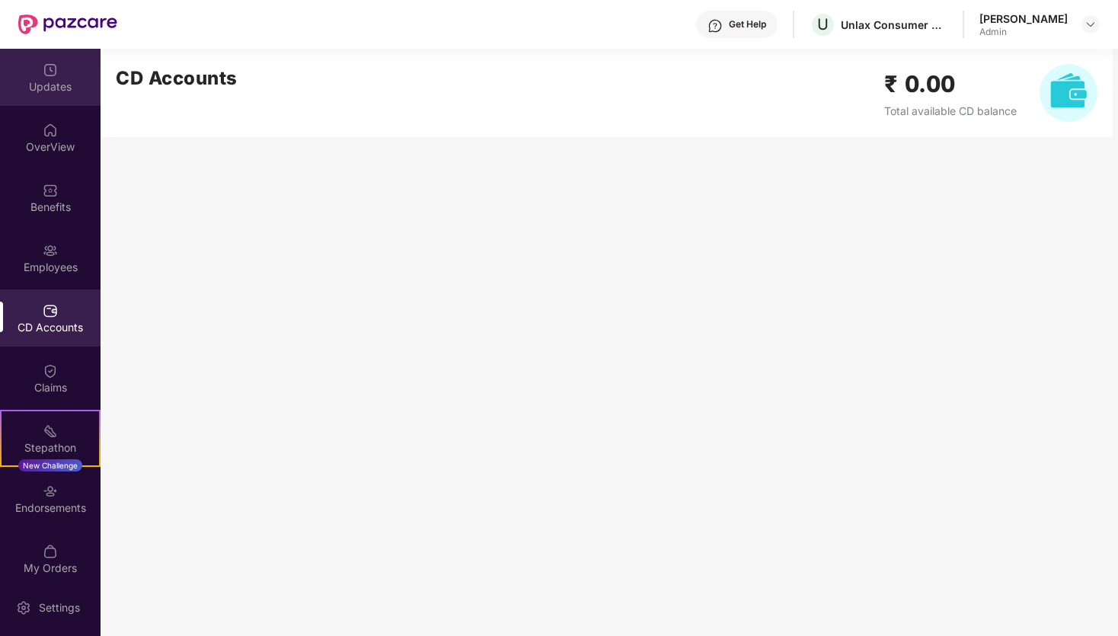
click at [27, 93] on div "Updates" at bounding box center [50, 86] width 101 height 15
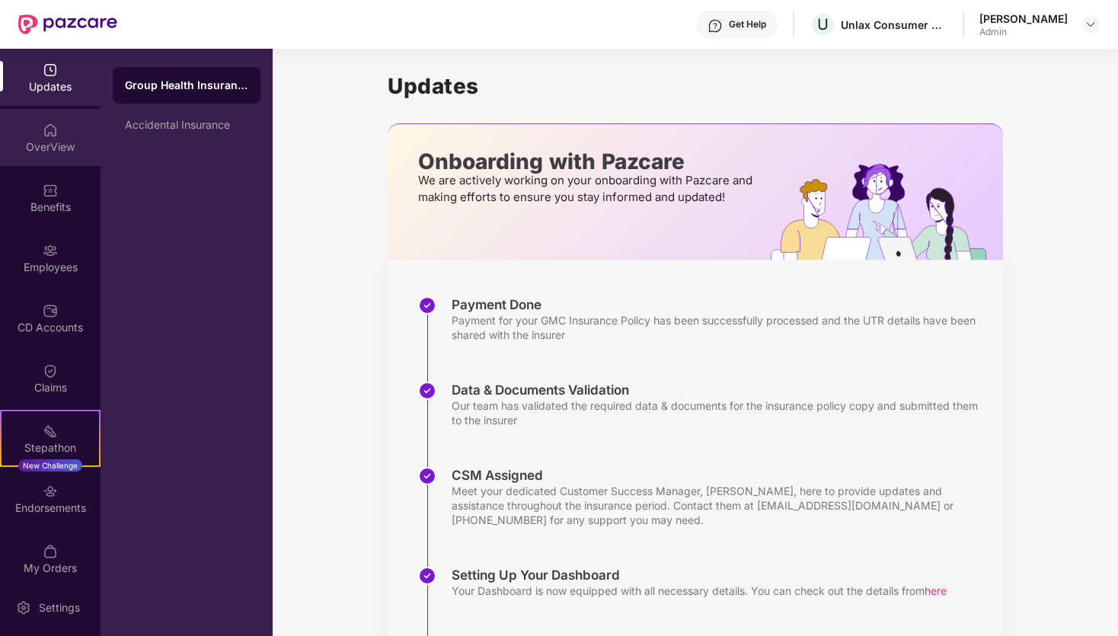
click at [62, 146] on div "OverView" at bounding box center [50, 146] width 101 height 15
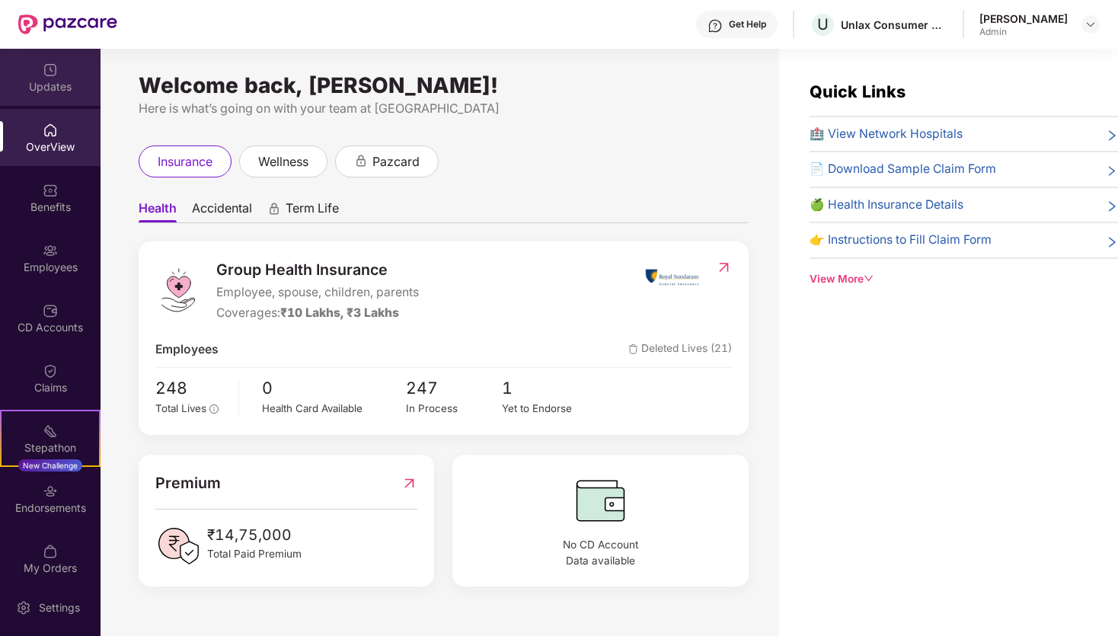
click at [42, 88] on div "Updates" at bounding box center [50, 86] width 101 height 15
